Goal: Communication & Community: Ask a question

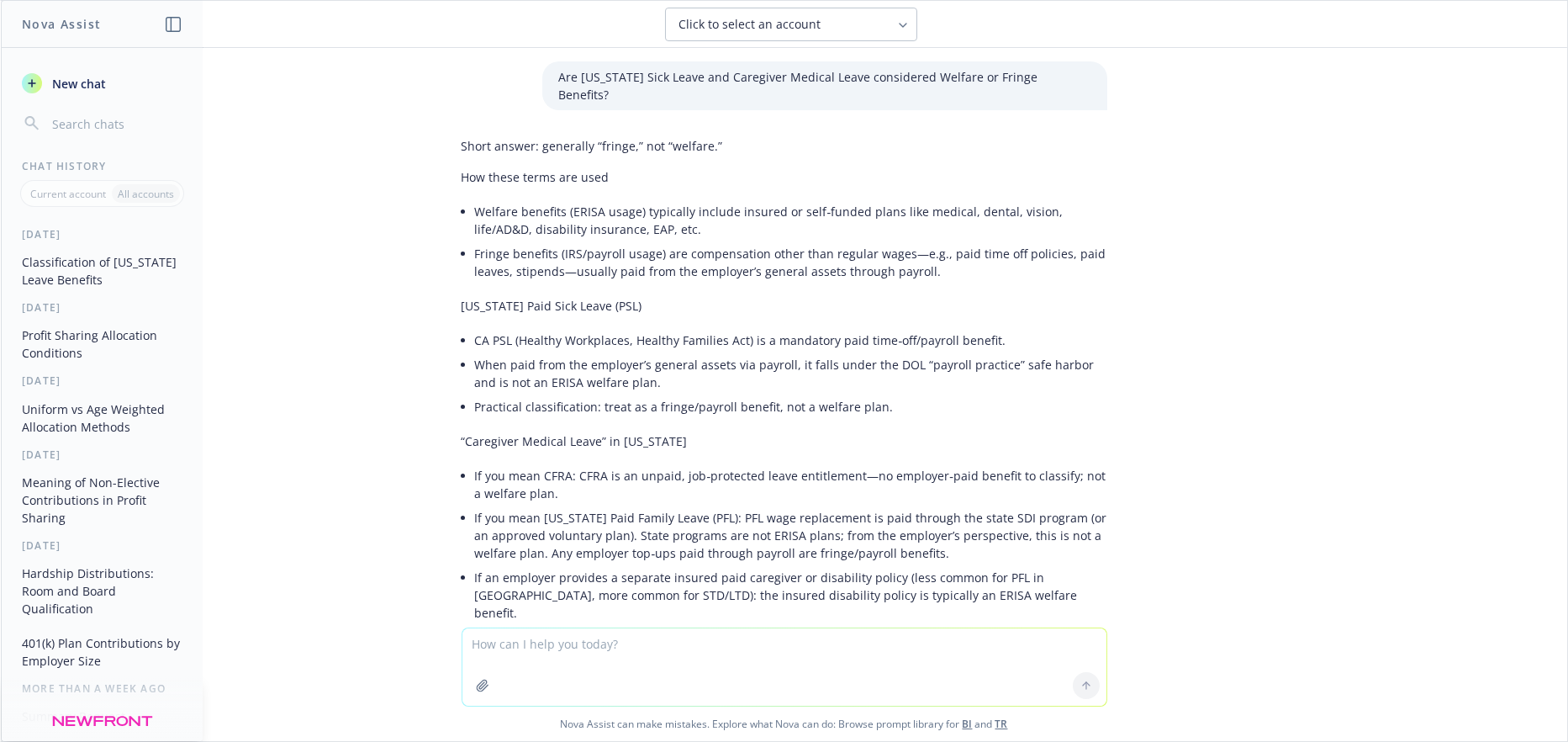
scroll to position [254, 0]
